Goal: Check status: Check status

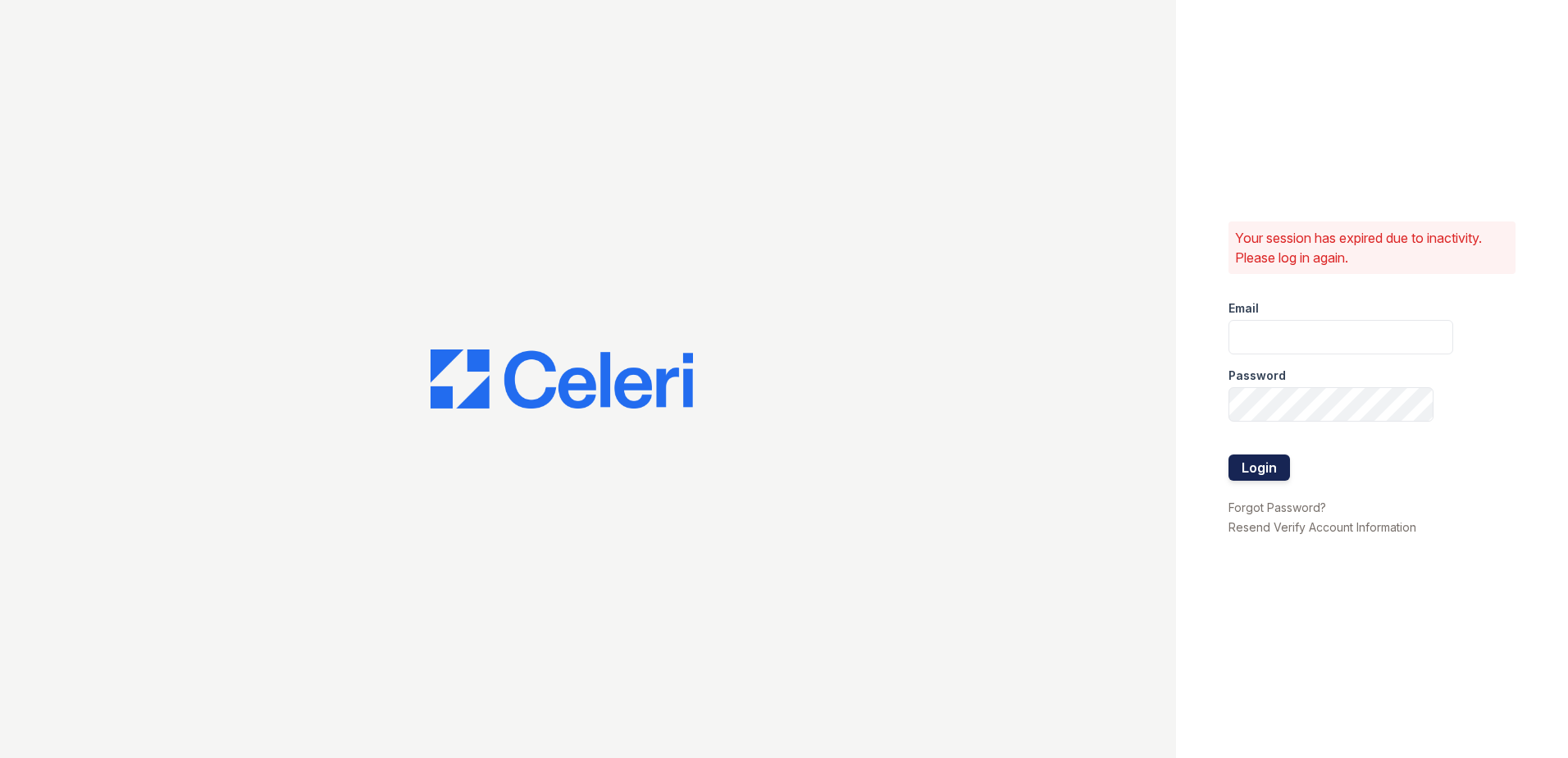
type input "[EMAIL_ADDRESS][DOMAIN_NAME]"
drag, startPoint x: 1276, startPoint y: 467, endPoint x: 1425, endPoint y: 386, distance: 169.6
click at [1276, 465] on button "Login" at bounding box center [1259, 467] width 62 height 27
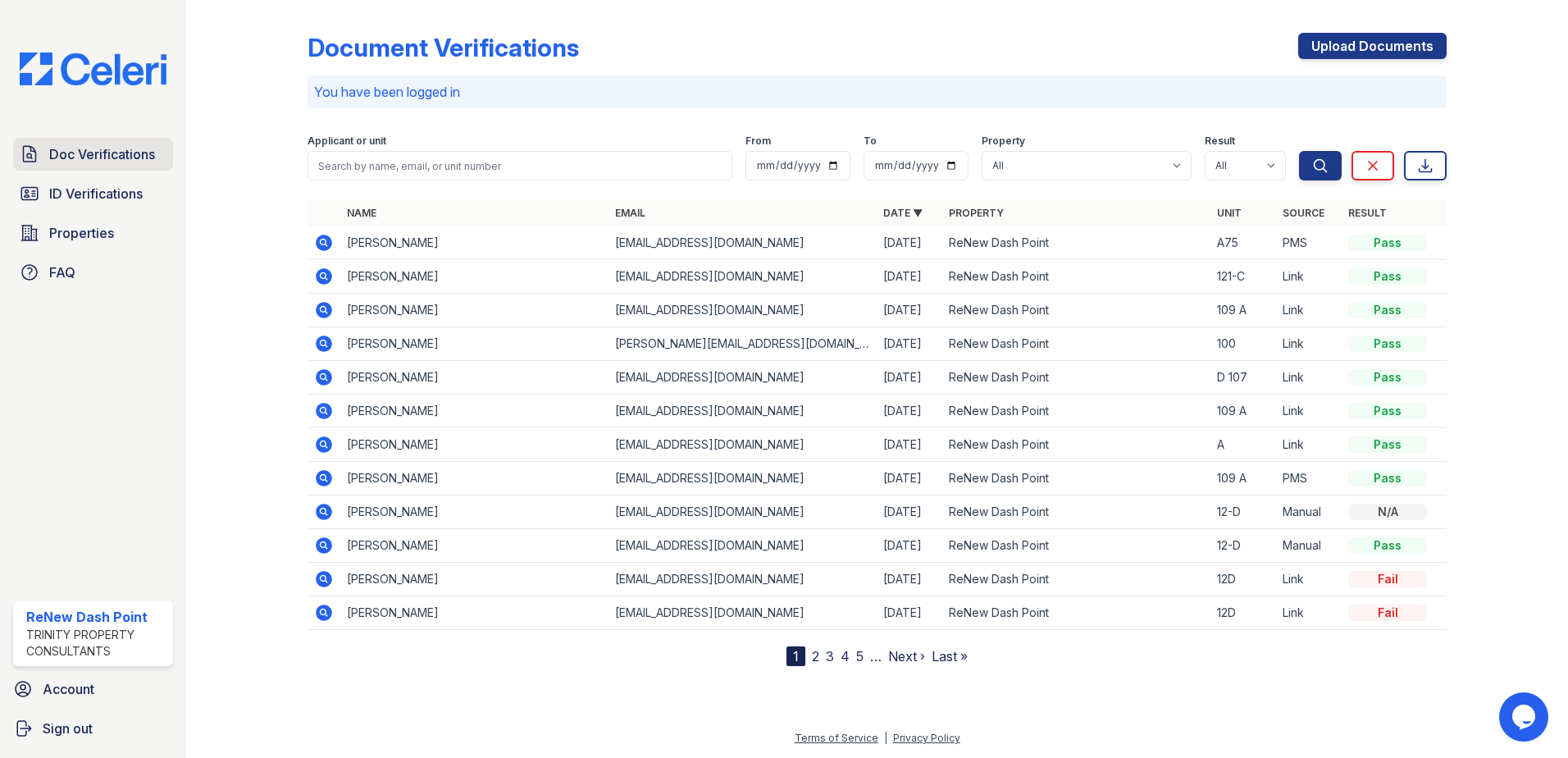
click at [96, 160] on span "Doc Verifications" at bounding box center [102, 154] width 106 height 19
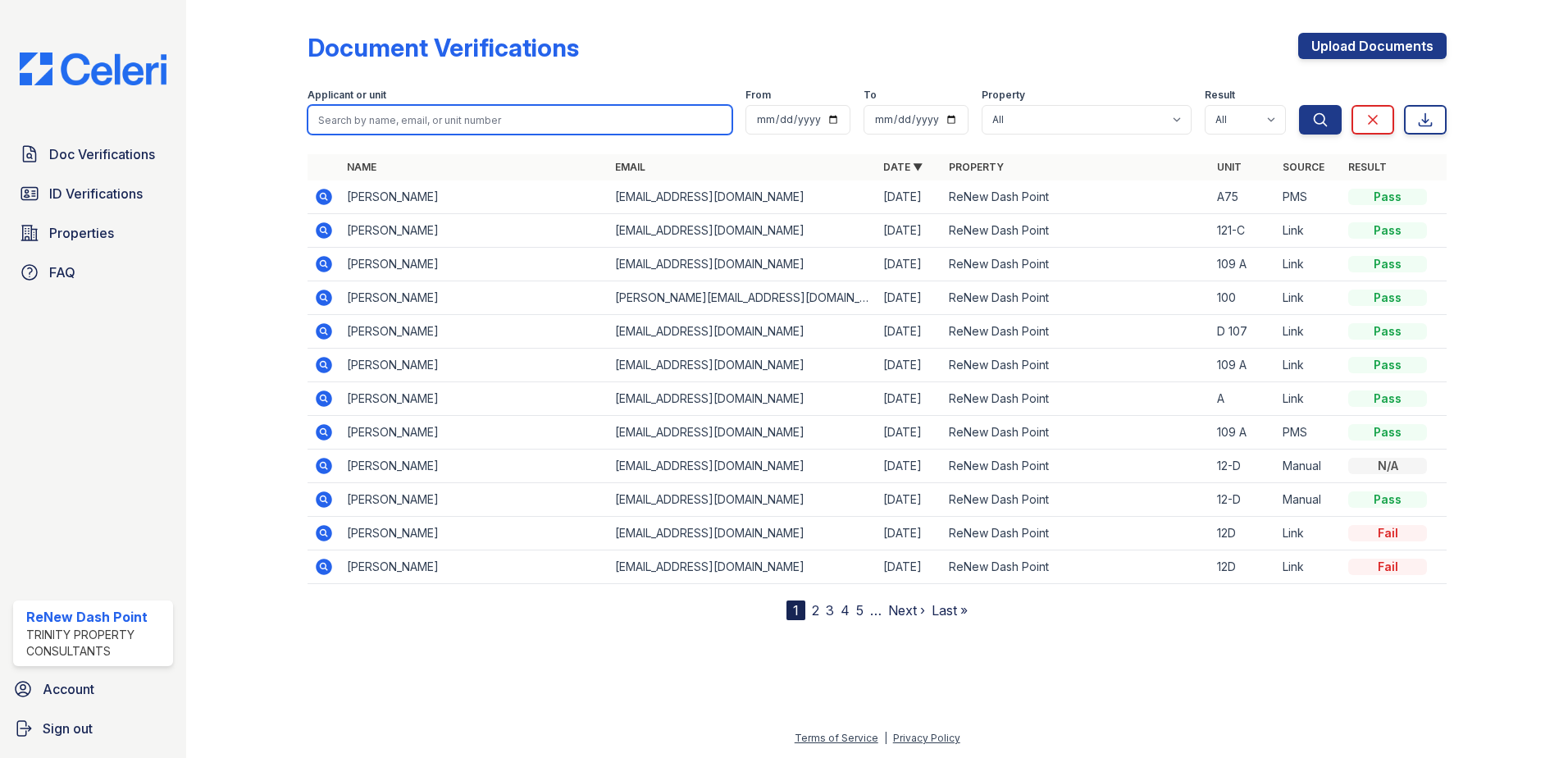
click at [457, 132] on input "search" at bounding box center [520, 120] width 425 height 29
click at [456, 128] on input "search" at bounding box center [520, 120] width 425 height 29
click at [441, 297] on td "Catherine Mutungi" at bounding box center [475, 298] width 269 height 34
click at [324, 293] on icon at bounding box center [324, 298] width 17 height 17
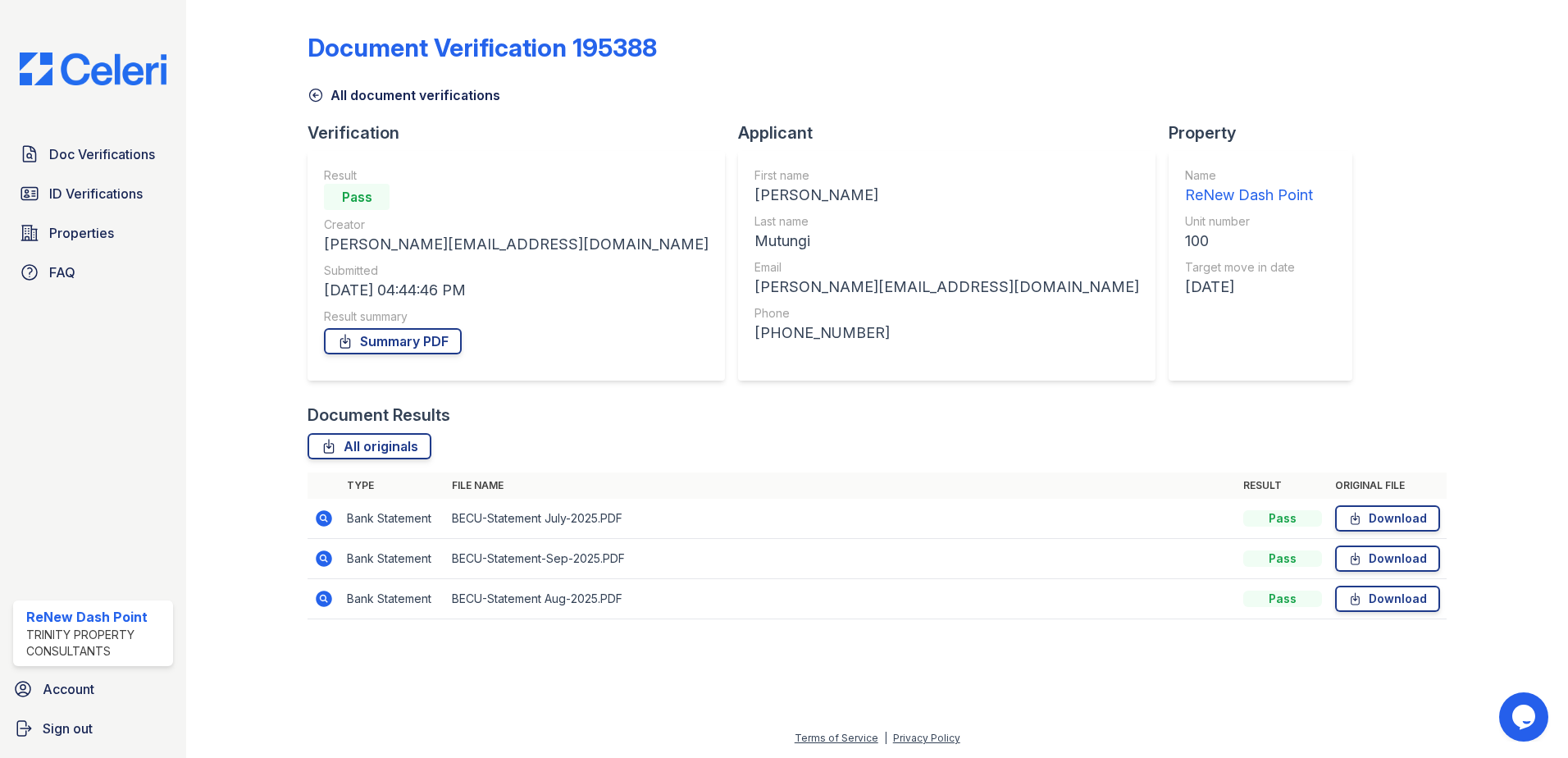
click at [330, 521] on icon at bounding box center [324, 519] width 17 height 17
